Goal: Check status: Check status

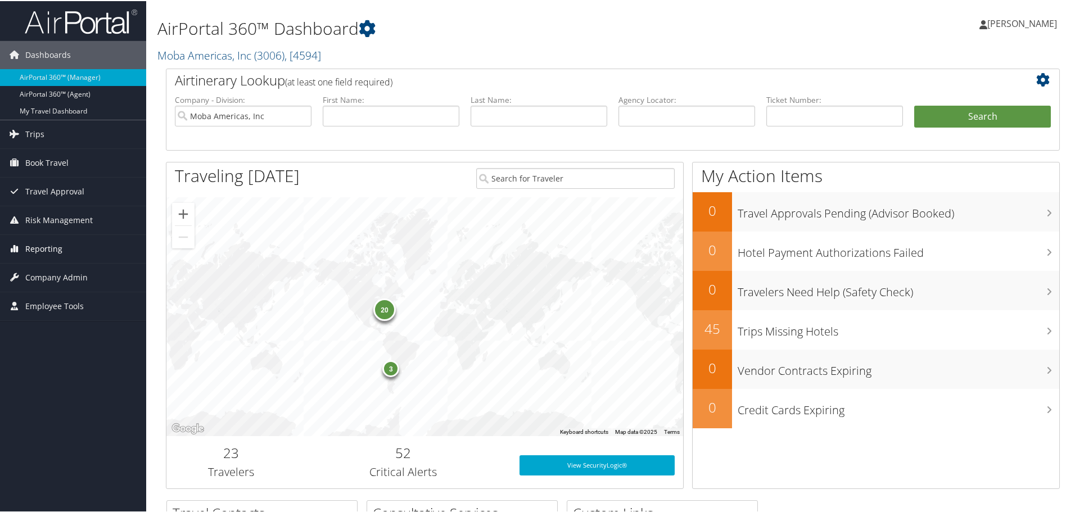
click at [38, 249] on span "Reporting" at bounding box center [43, 248] width 37 height 28
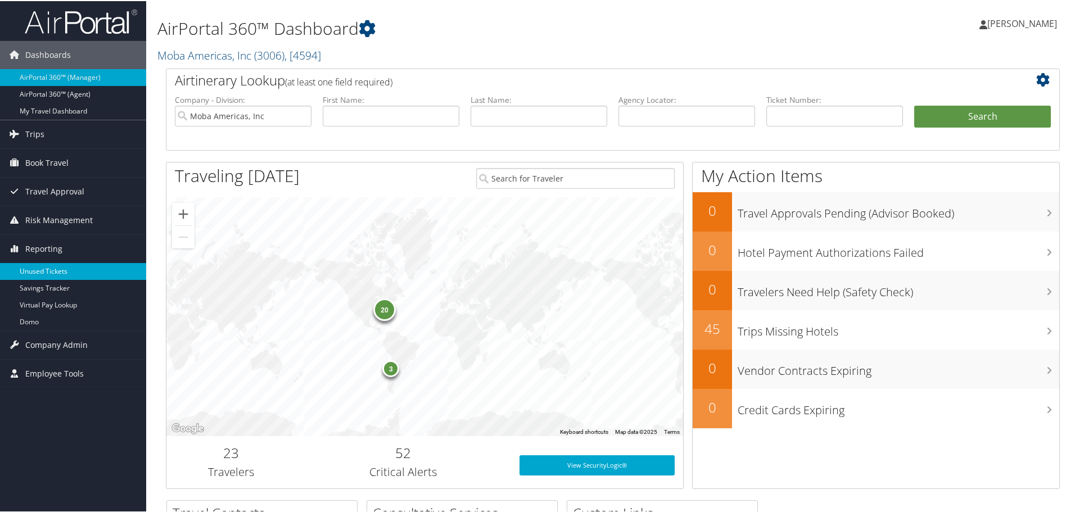
click at [37, 268] on link "Unused Tickets" at bounding box center [73, 270] width 146 height 17
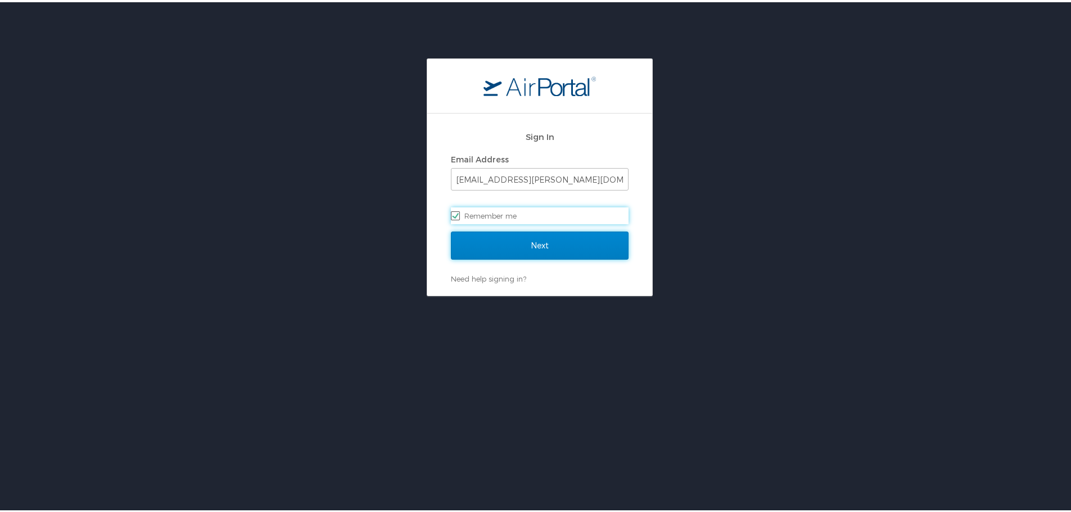
click at [530, 240] on input "Next" at bounding box center [540, 243] width 178 height 28
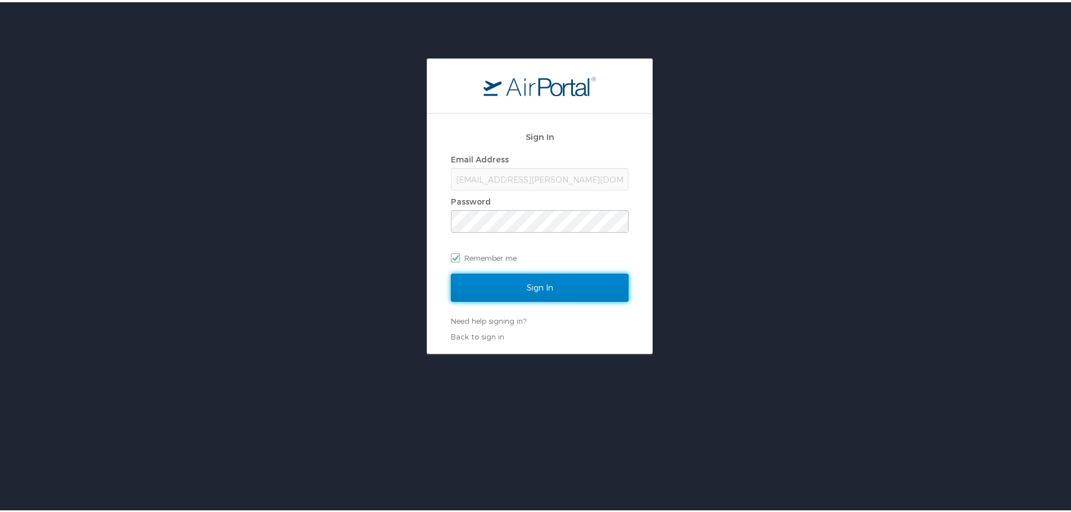
click at [537, 283] on input "Sign In" at bounding box center [540, 286] width 178 height 28
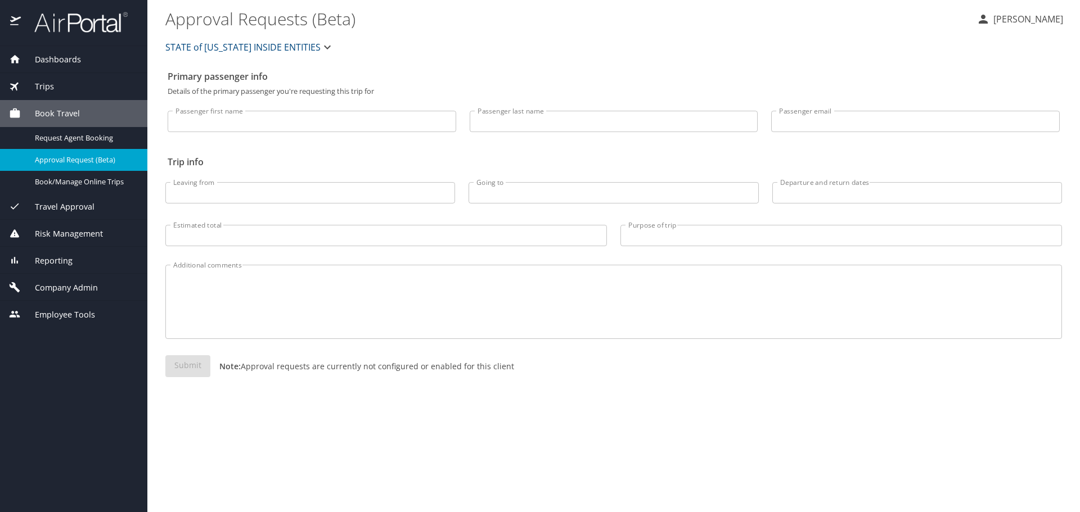
click at [58, 234] on span "Risk Management" at bounding box center [62, 234] width 82 height 12
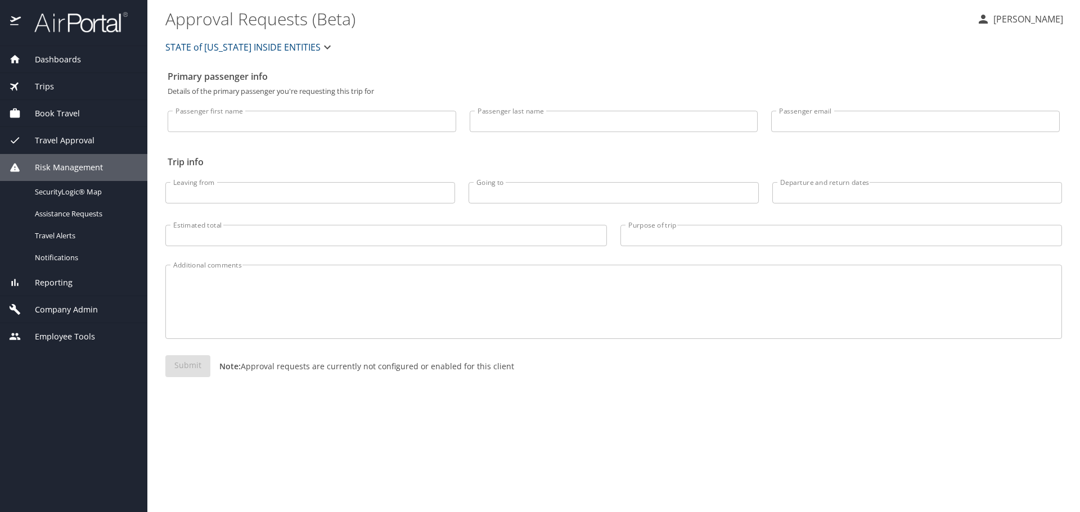
click at [64, 282] on span "Reporting" at bounding box center [47, 283] width 52 height 12
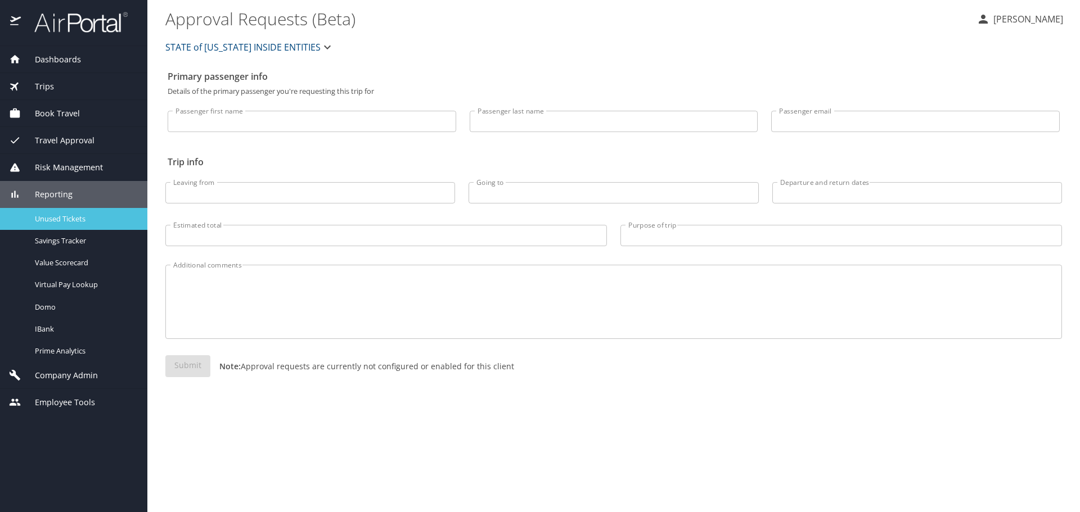
click at [93, 218] on span "Unused Tickets" at bounding box center [84, 219] width 99 height 11
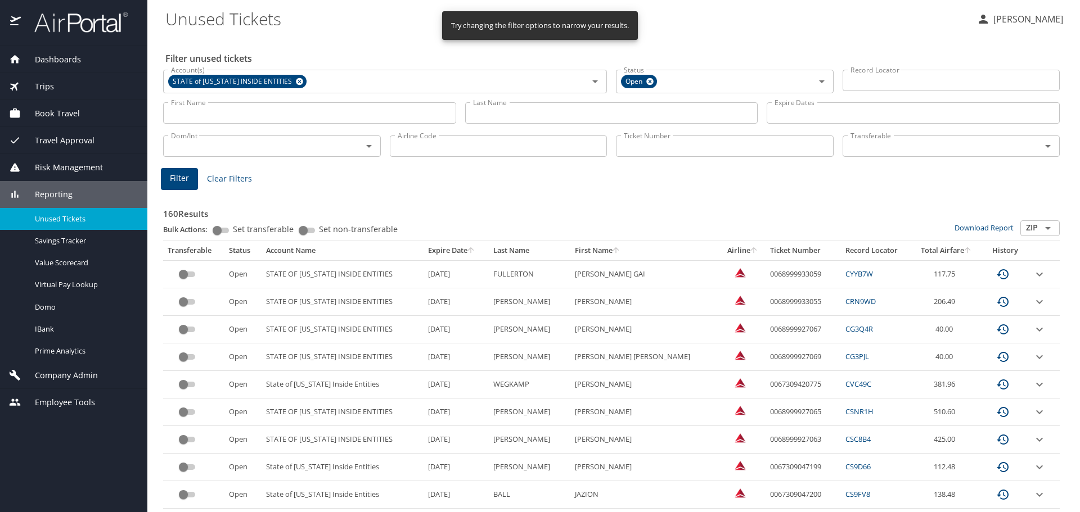
click at [622, 148] on input "Ticket Number" at bounding box center [725, 146] width 218 height 21
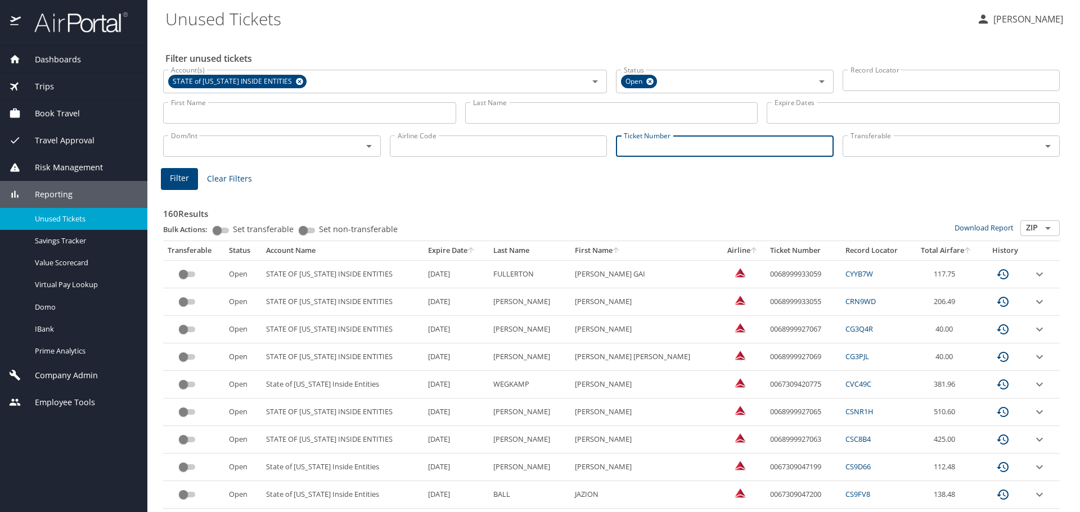
paste input "127730850297"
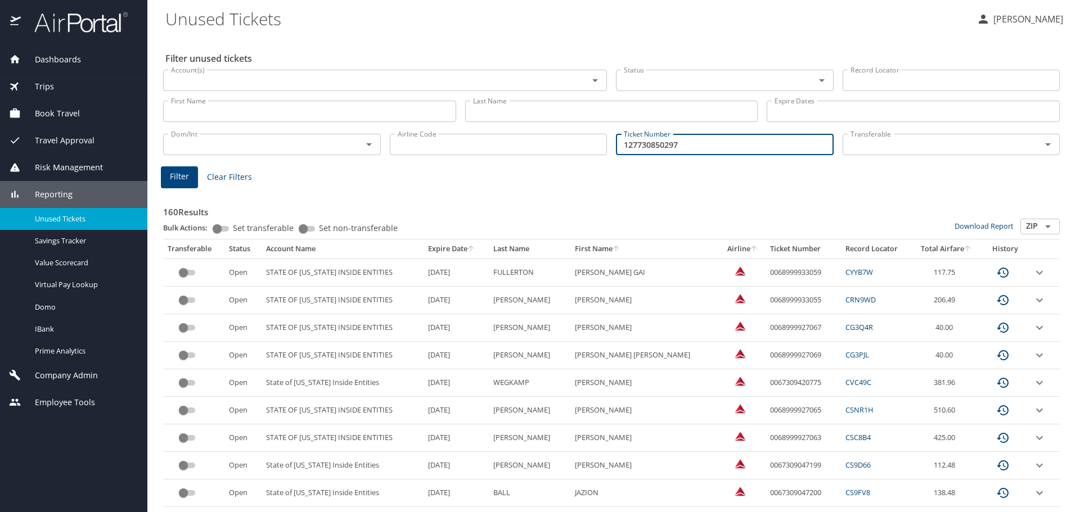
type input "127730850297"
click at [687, 144] on input "127730850297" at bounding box center [725, 144] width 218 height 21
click at [184, 177] on span "Filter" at bounding box center [179, 177] width 19 height 14
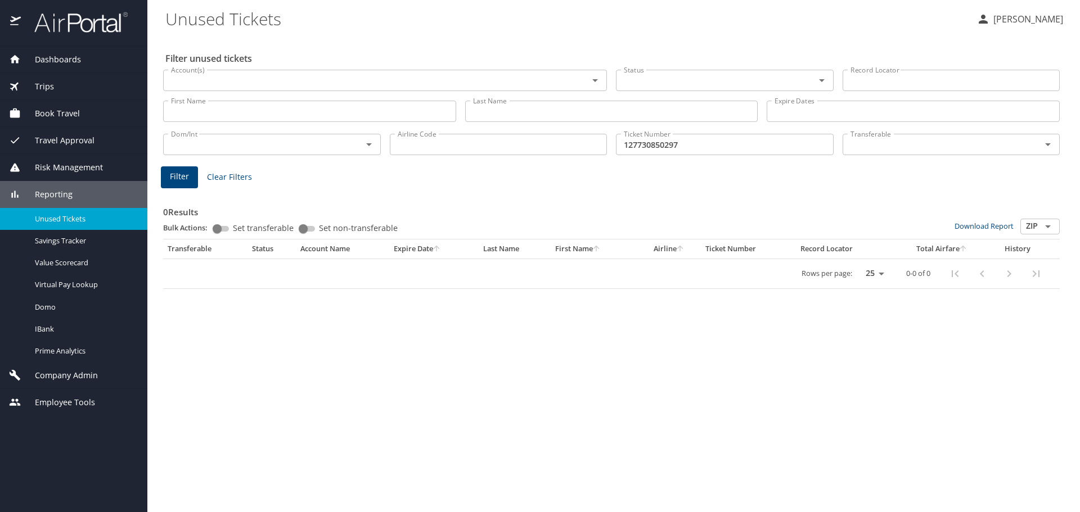
click at [61, 61] on span "Dashboards" at bounding box center [51, 59] width 60 height 12
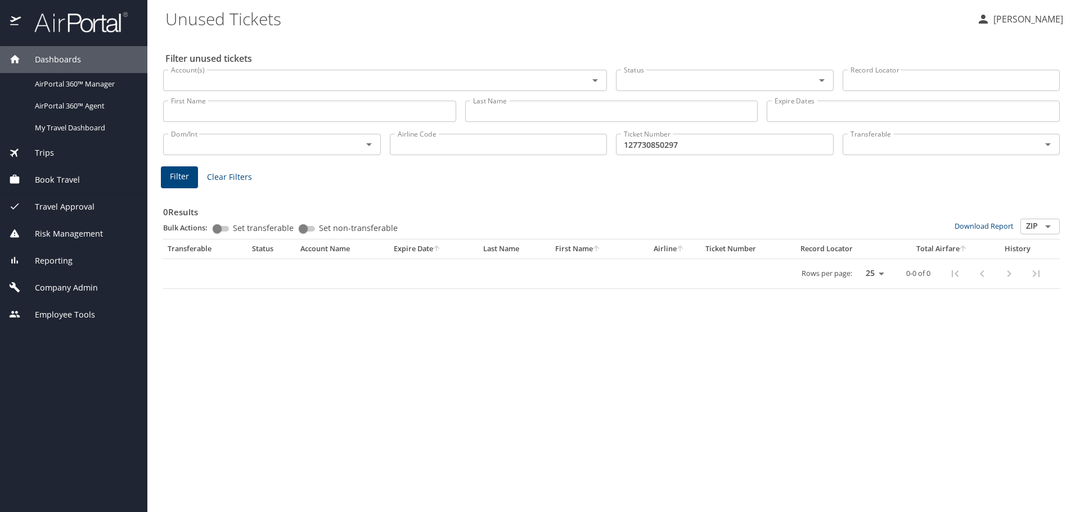
click at [71, 58] on span "Dashboards" at bounding box center [51, 59] width 60 height 12
